Goal: Transaction & Acquisition: Subscribe to service/newsletter

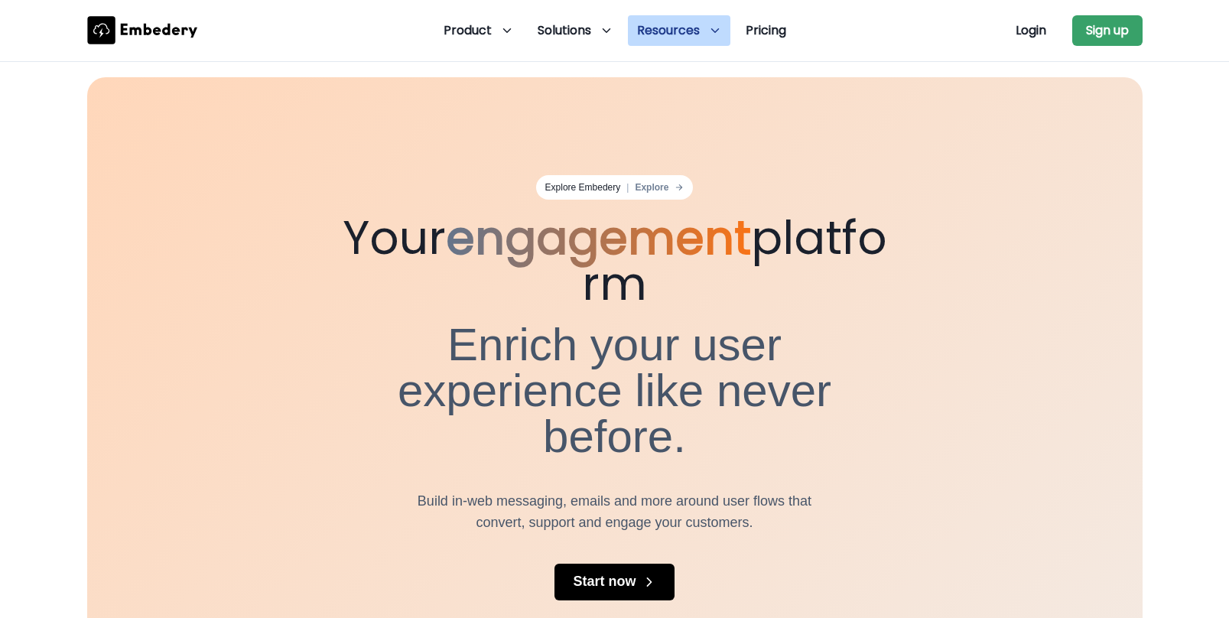
click at [683, 33] on span "Resources" at bounding box center [668, 30] width 63 height 18
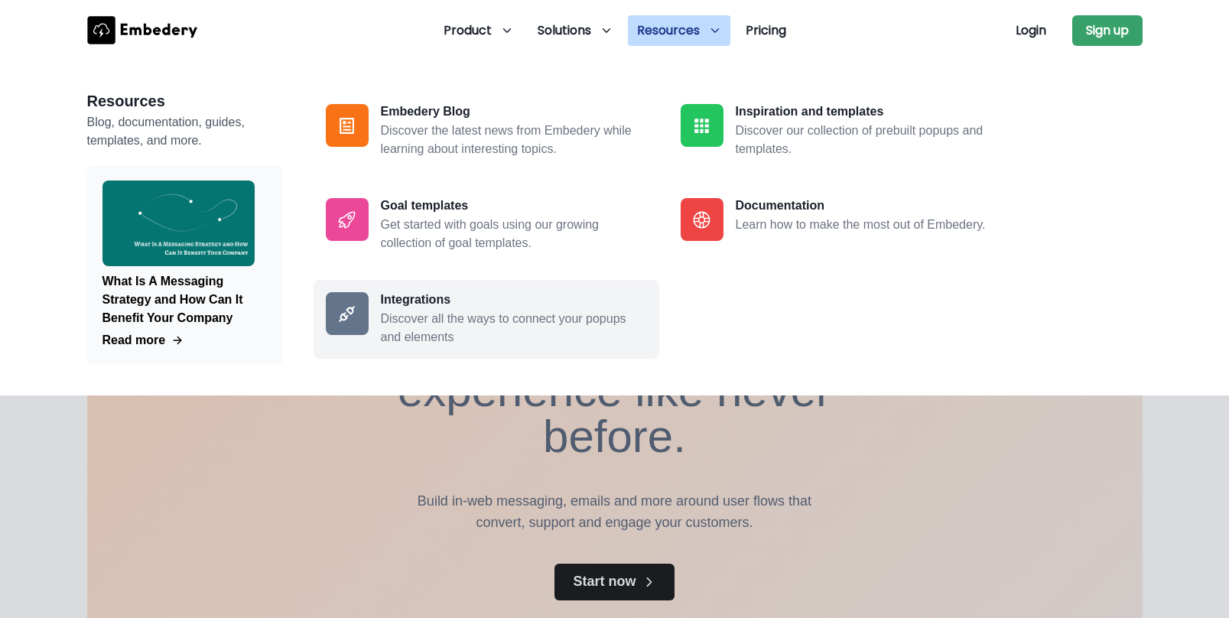
click at [415, 306] on h3 "Integrations" at bounding box center [514, 299] width 266 height 15
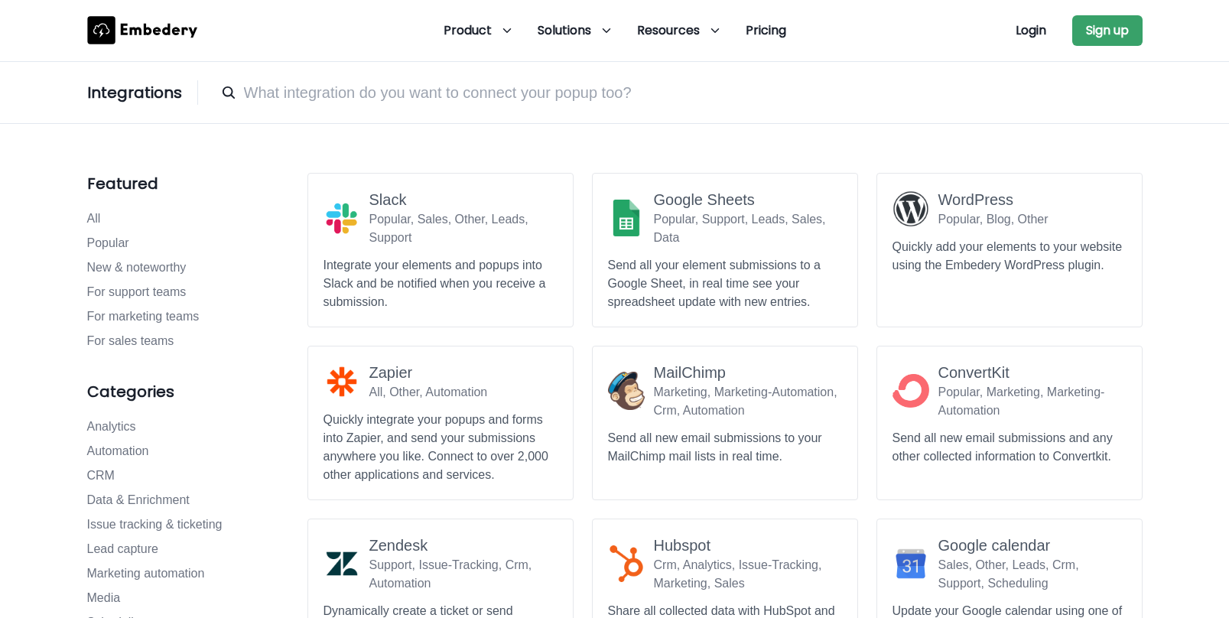
click at [424, 106] on input at bounding box center [677, 92] width 929 height 31
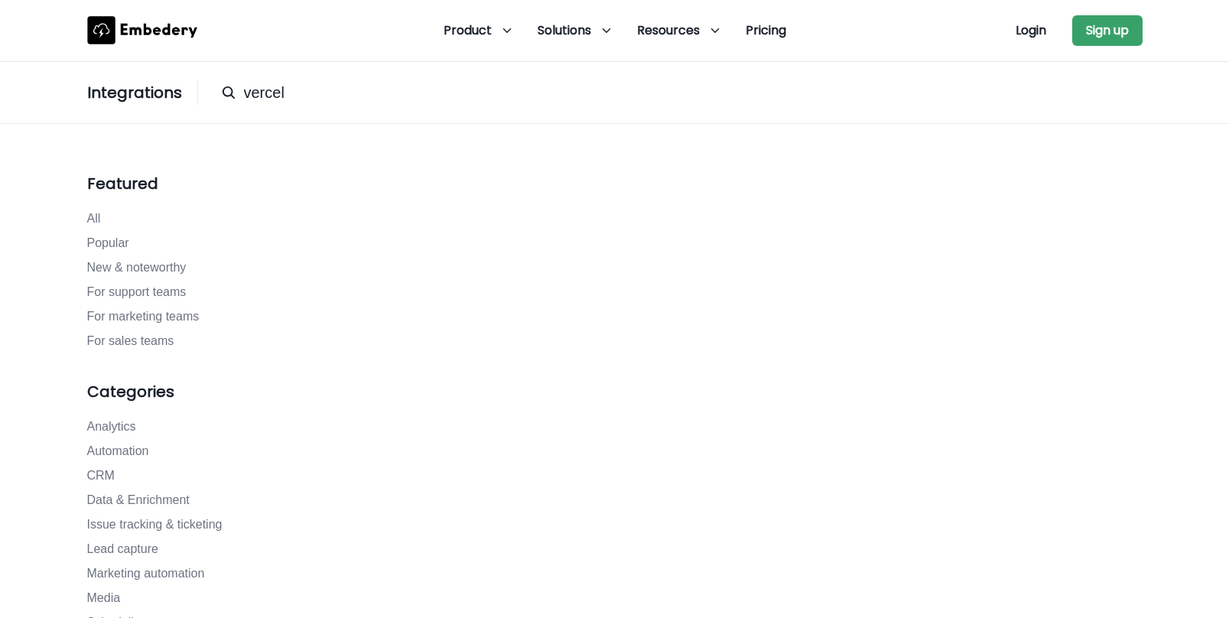
type input "vercel"
click at [304, 85] on input "vercel" at bounding box center [677, 92] width 929 height 31
click at [101, 221] on link "All" at bounding box center [197, 219] width 220 height 18
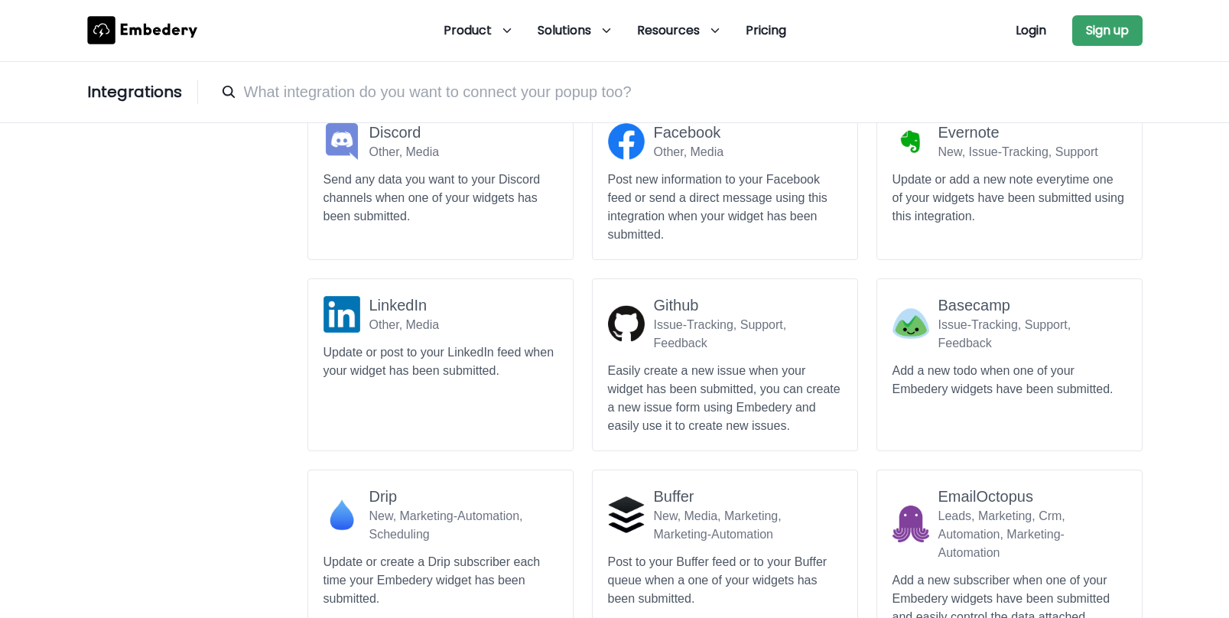
scroll to position [993, 0]
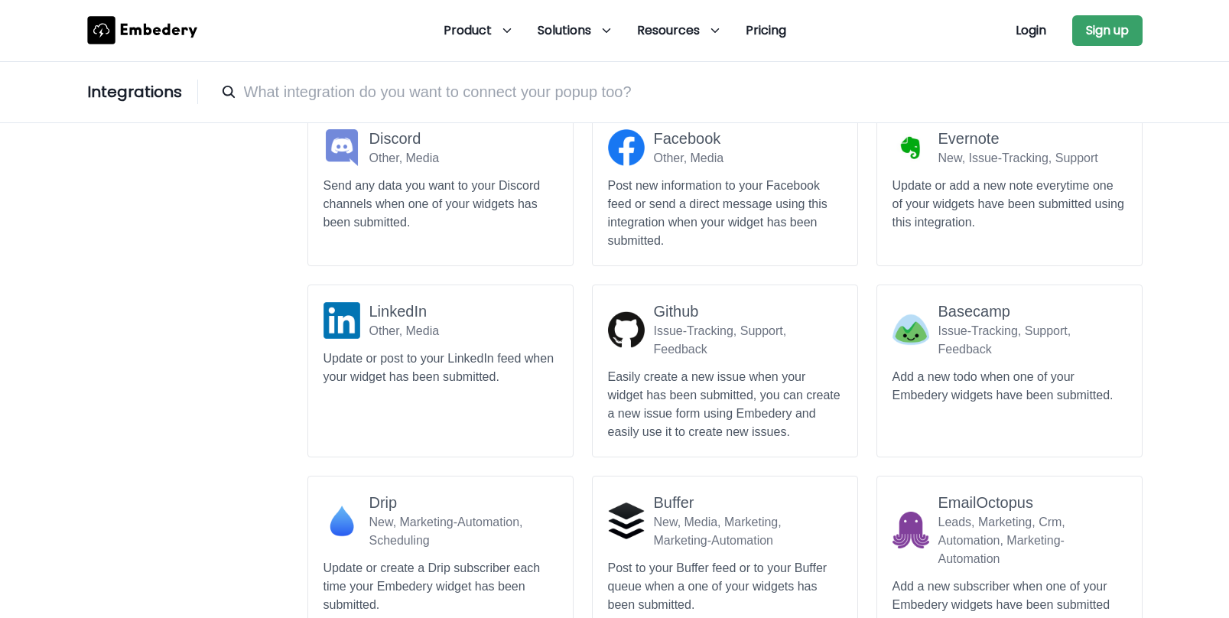
click at [405, 83] on input at bounding box center [677, 91] width 929 height 31
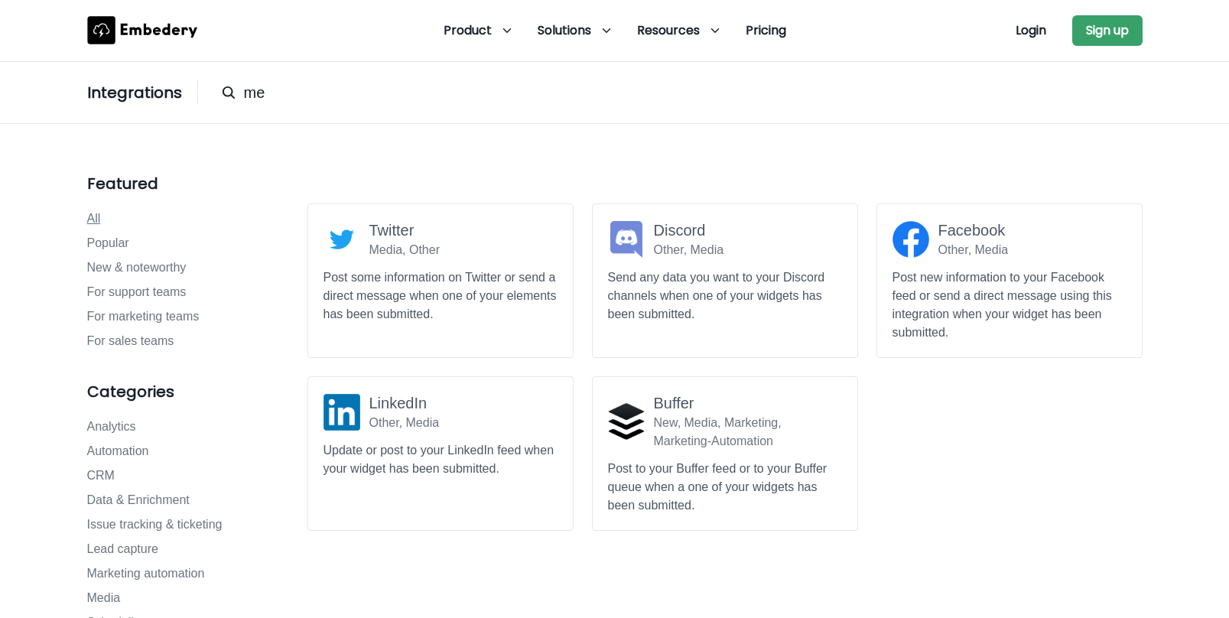
type input "m"
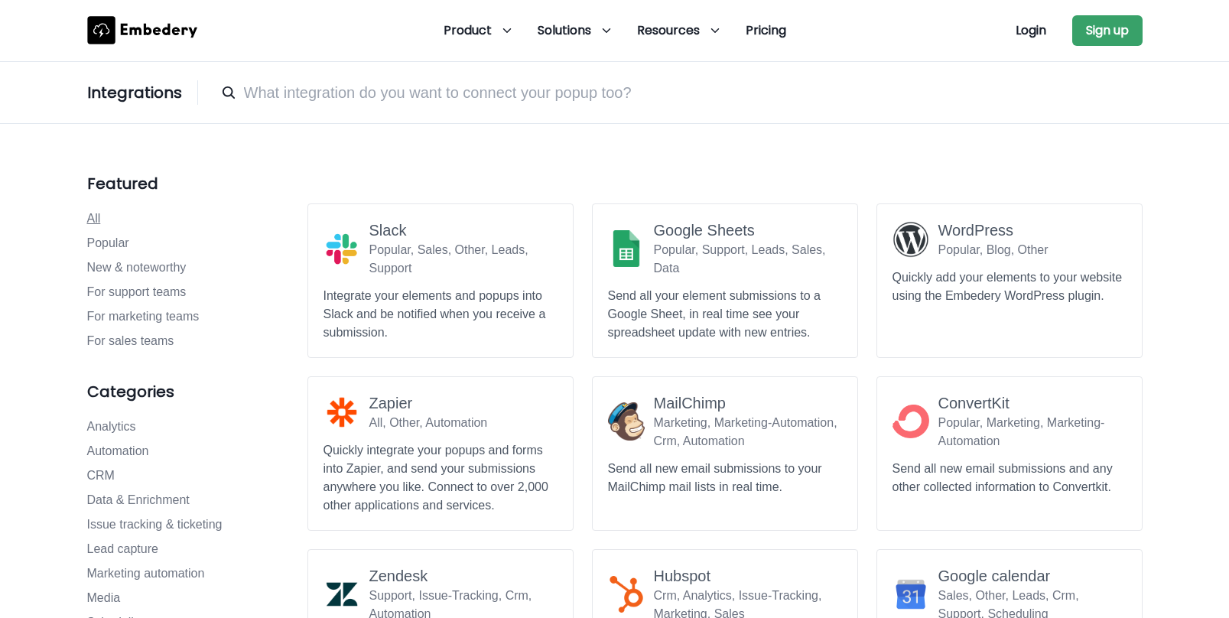
click at [155, 30] on icon at bounding box center [142, 30] width 110 height 28
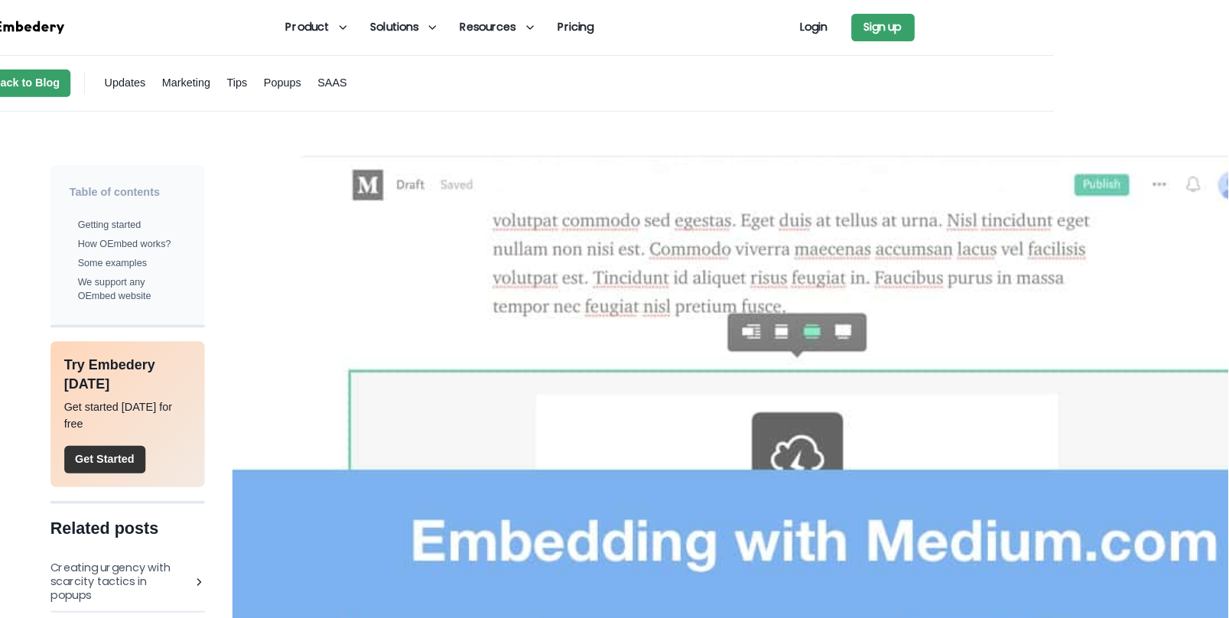
scroll to position [0, 194]
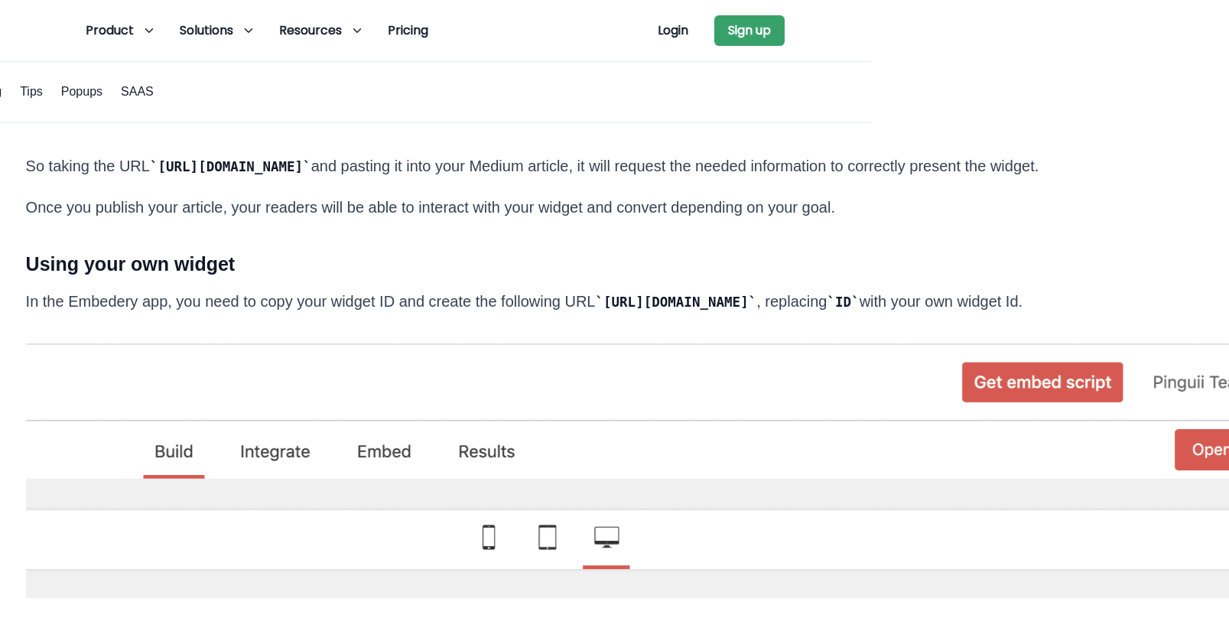
scroll to position [1700, 358]
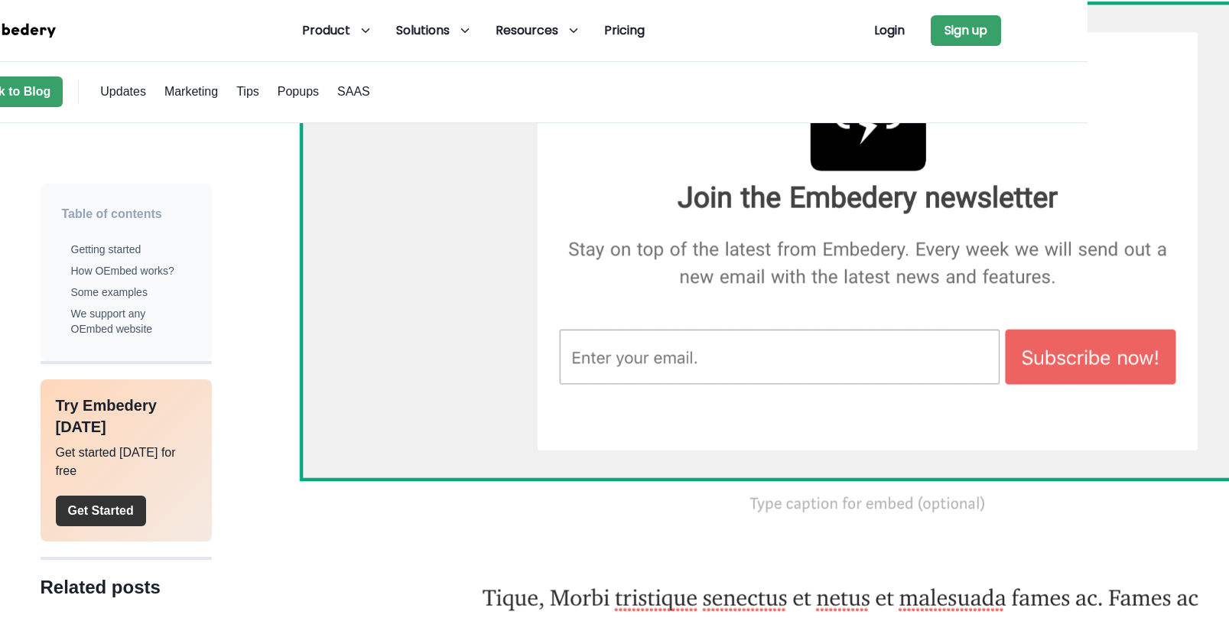
scroll to position [7637, 142]
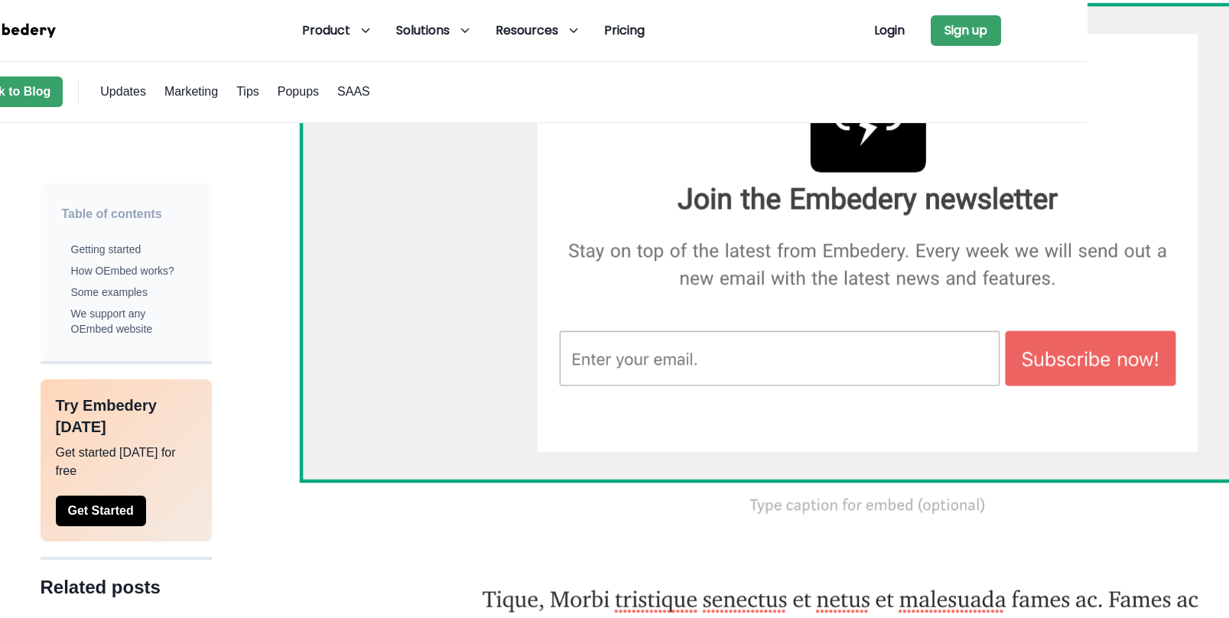
click at [122, 513] on button "Get Started" at bounding box center [101, 511] width 90 height 31
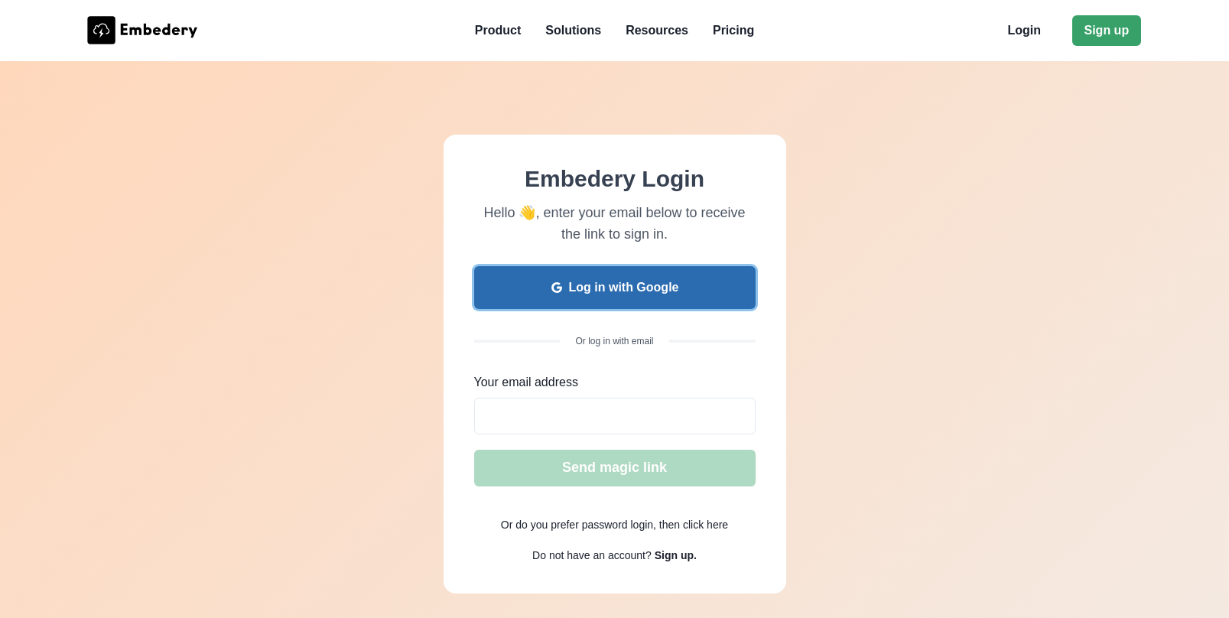
click at [662, 289] on button "Log in with Google" at bounding box center [615, 287] width 282 height 43
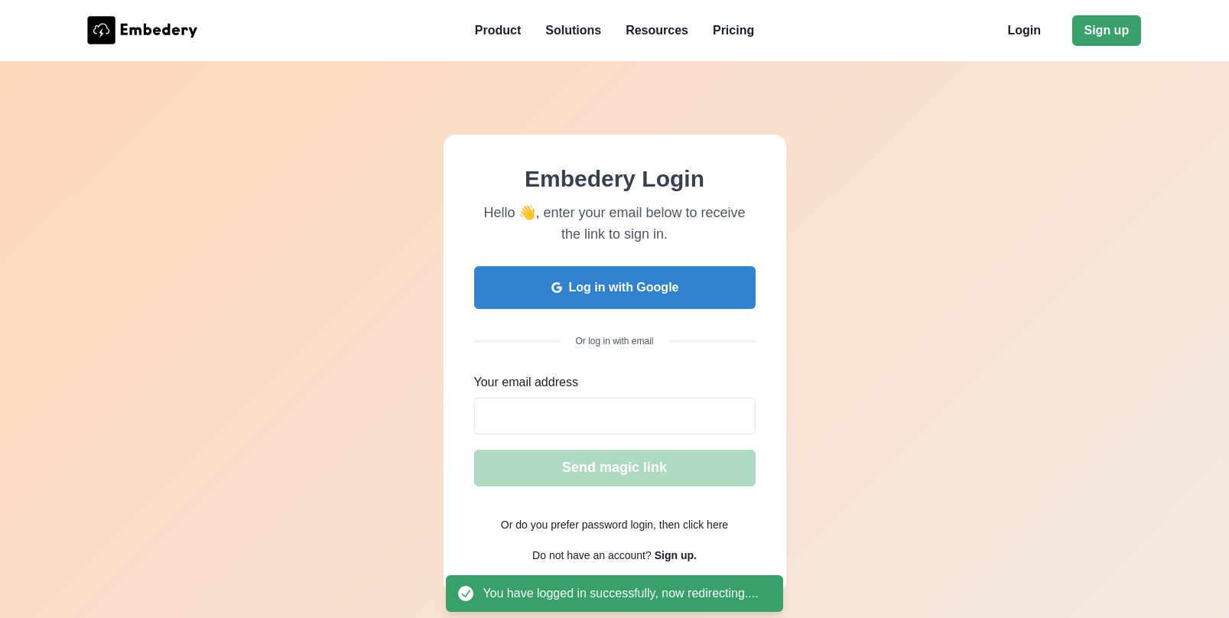
click at [158, 33] on icon at bounding box center [158, 31] width 76 height 15
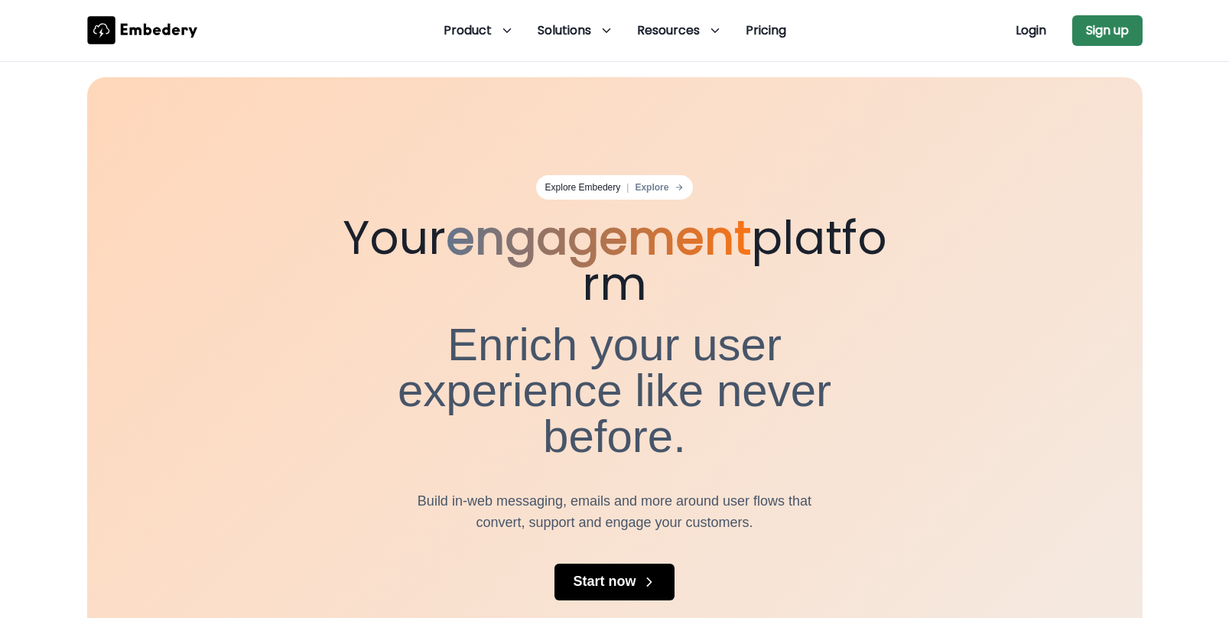
click at [1128, 27] on button "Sign up" at bounding box center [1107, 30] width 70 height 31
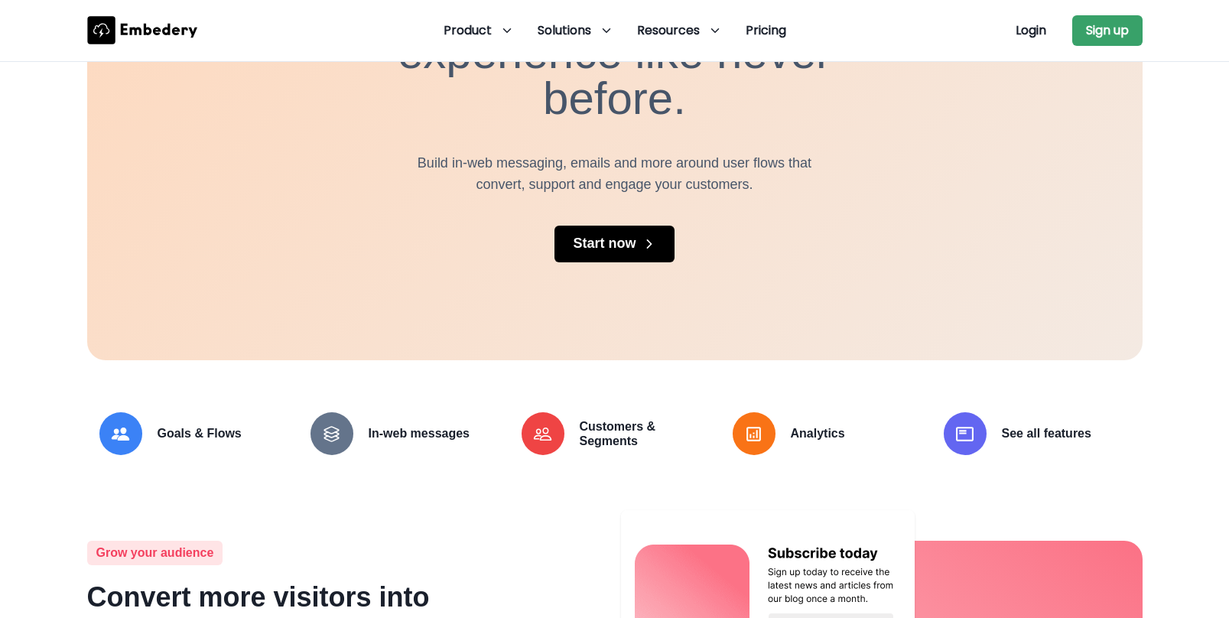
scroll to position [311, 0]
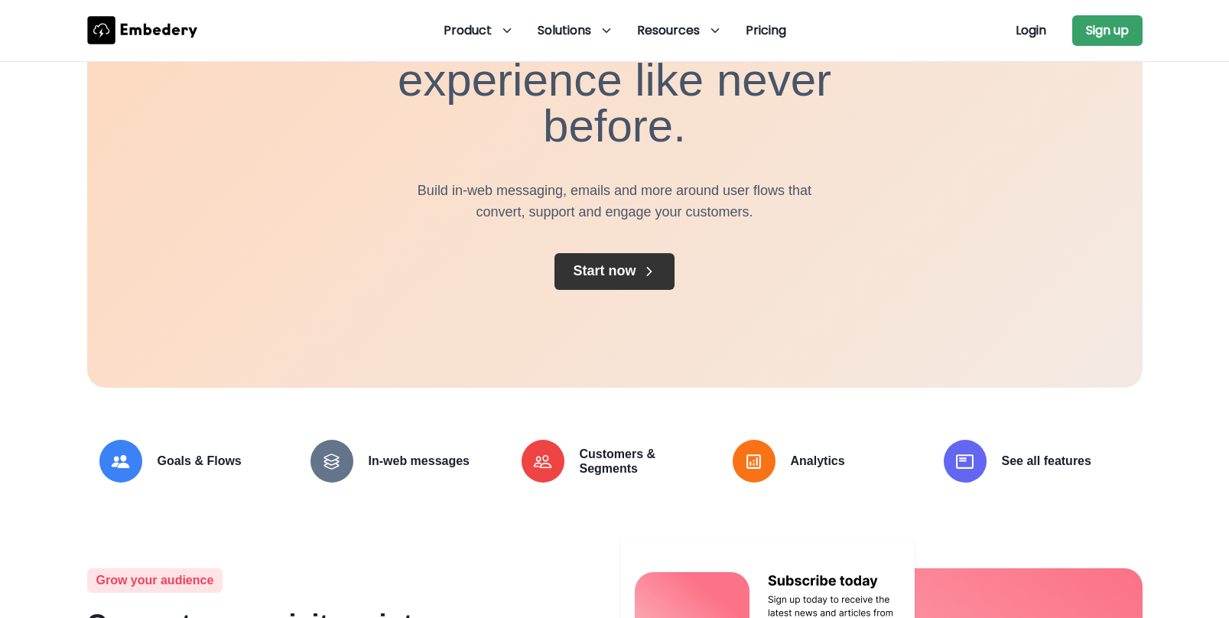
click at [597, 253] on button "Start now" at bounding box center [614, 271] width 119 height 37
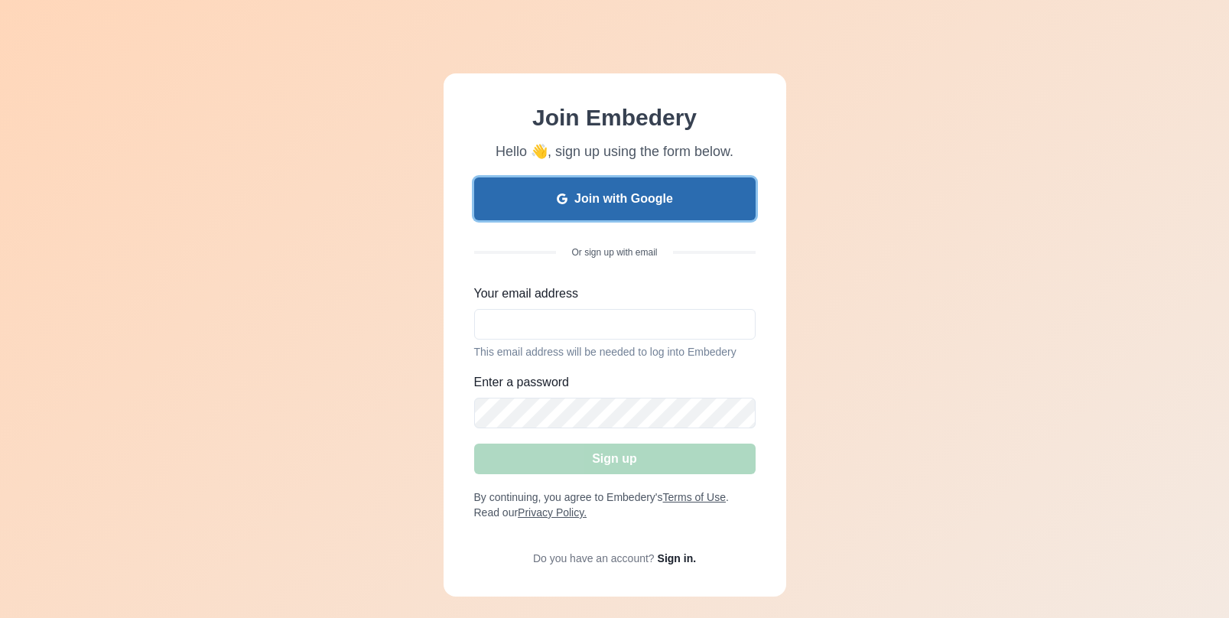
click at [659, 197] on button "Join with Google" at bounding box center [615, 198] width 282 height 43
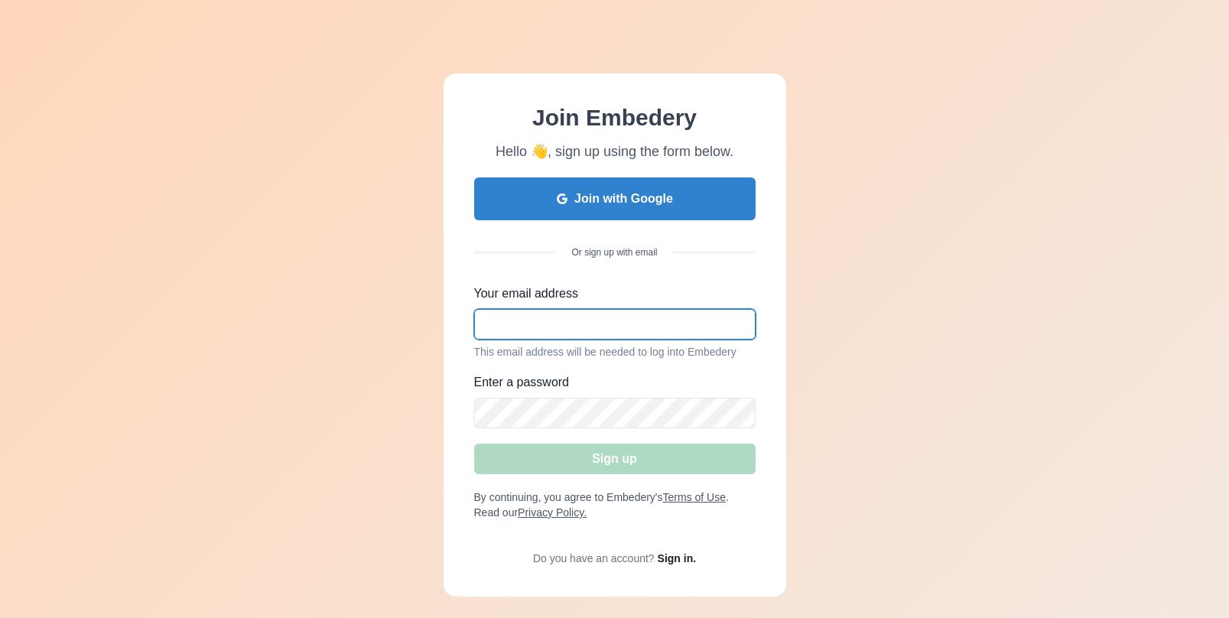
click at [555, 318] on input "Your email address" at bounding box center [615, 324] width 282 height 31
type input "m"
type input "[EMAIL_ADDRESS][DOMAIN_NAME]"
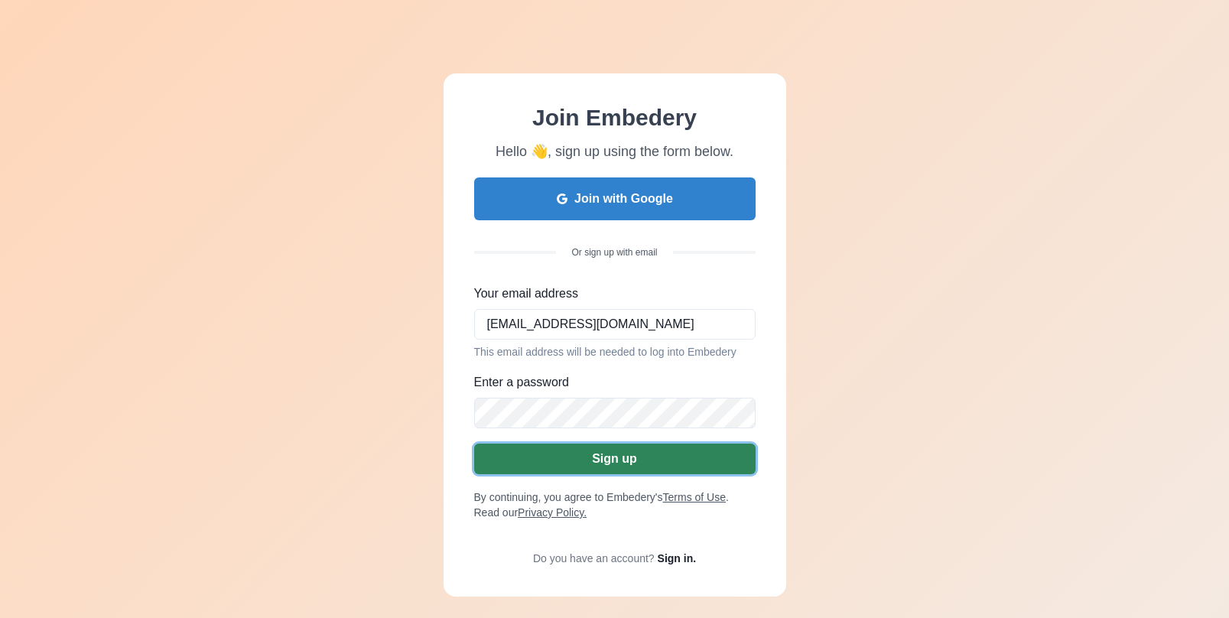
click at [618, 466] on button "Sign up" at bounding box center [615, 459] width 282 height 31
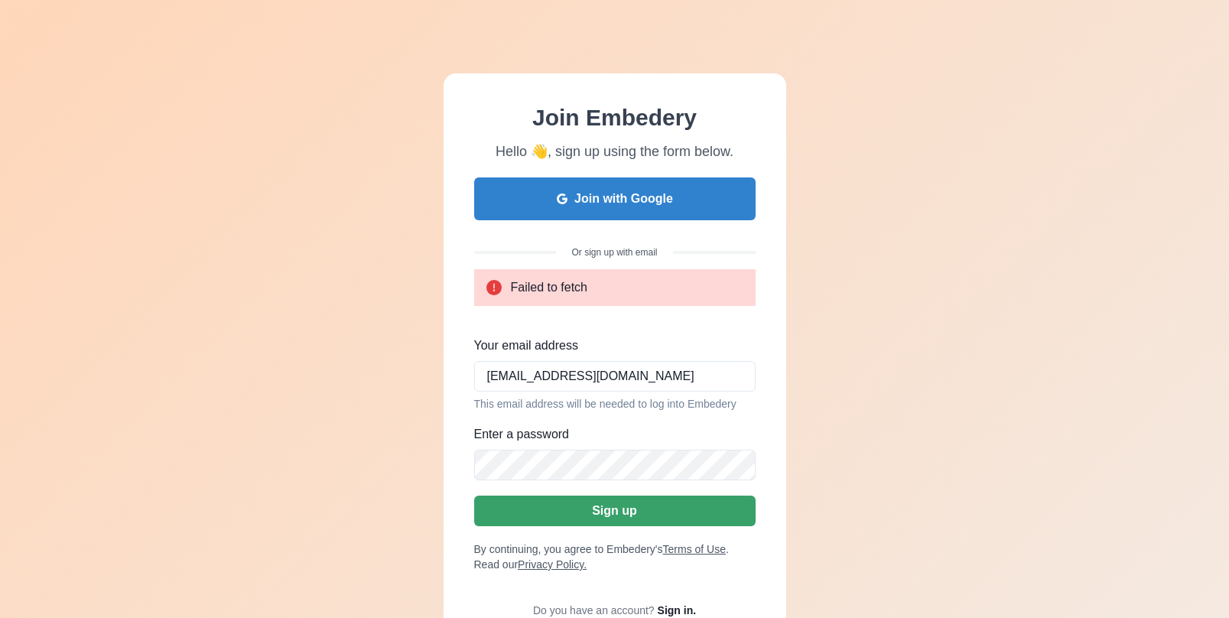
click at [177, 1] on div "Join Embedery Hello 👋, sign up using the form below. Join with Google Or sign u…" at bounding box center [614, 361] width 1229 height 722
